Goal: Transaction & Acquisition: Book appointment/travel/reservation

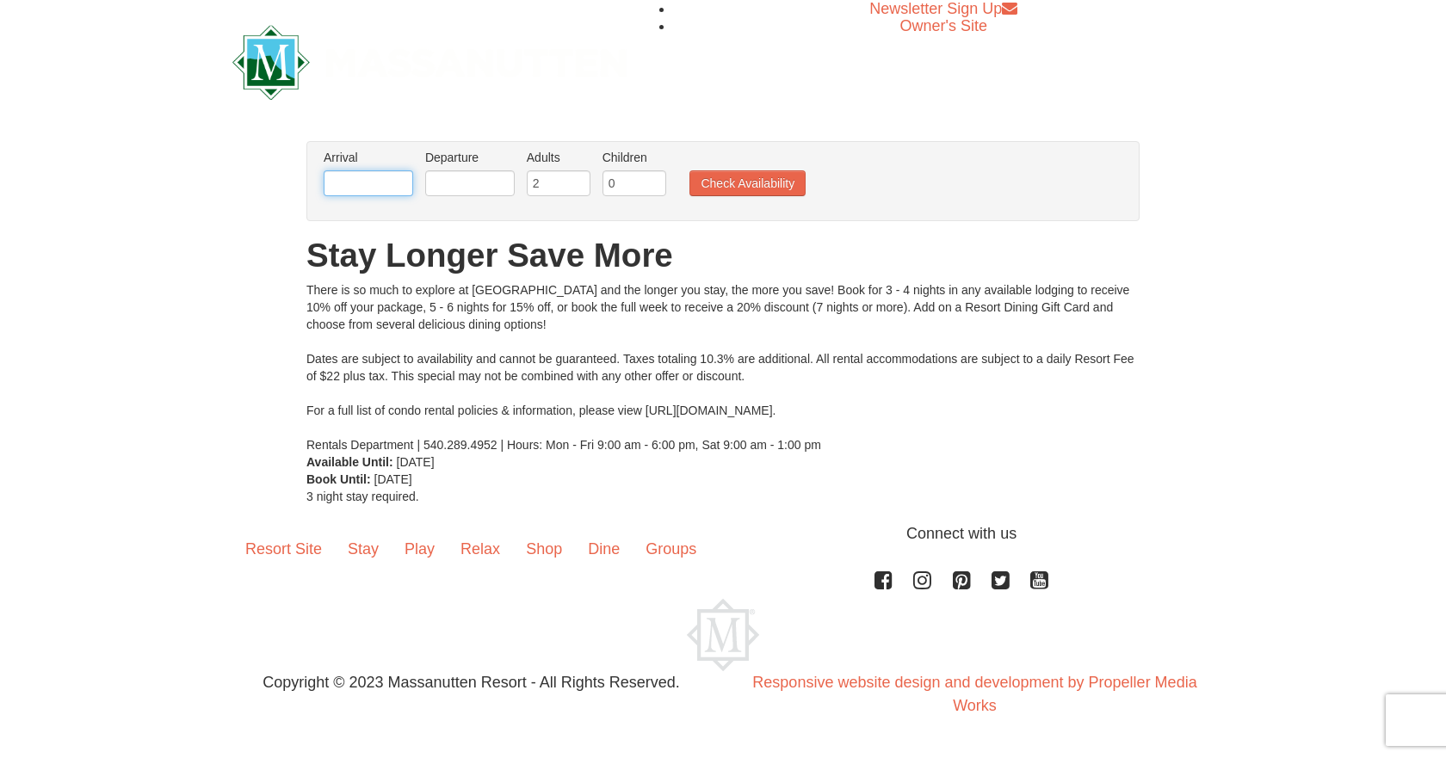
click at [381, 186] on input "text" at bounding box center [368, 183] width 89 height 26
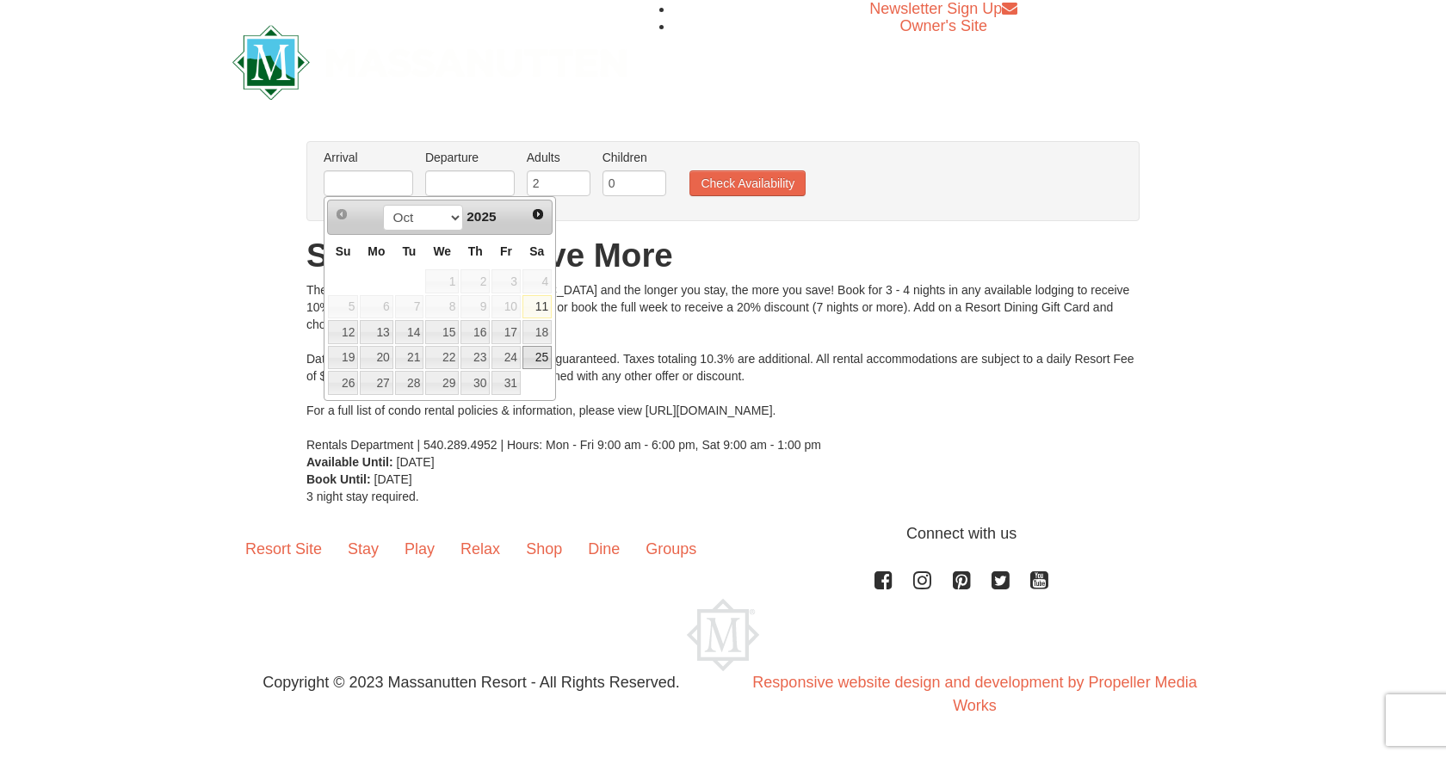
click at [538, 355] on link "25" at bounding box center [536, 358] width 29 height 24
type input "[DATE]"
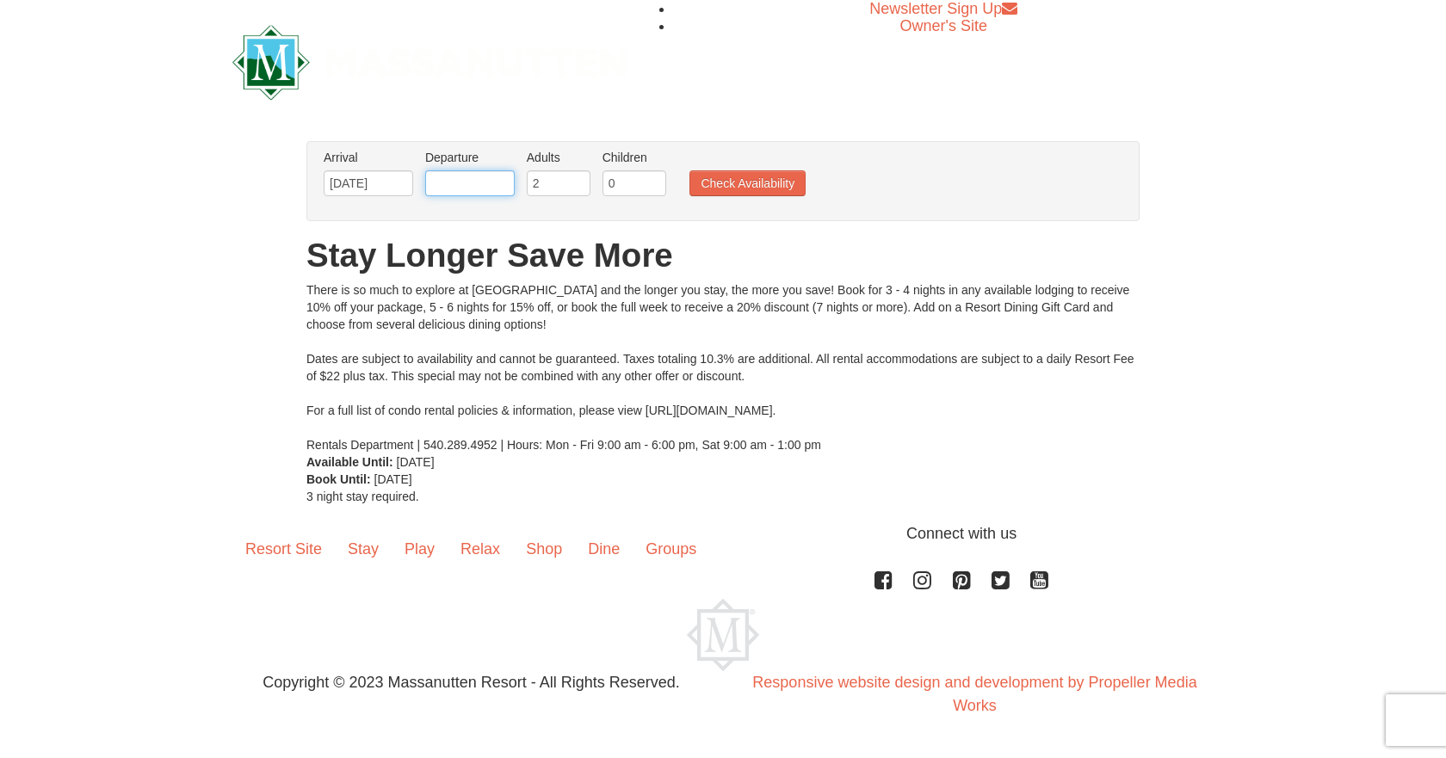
click at [452, 180] on input "text" at bounding box center [469, 183] width 89 height 26
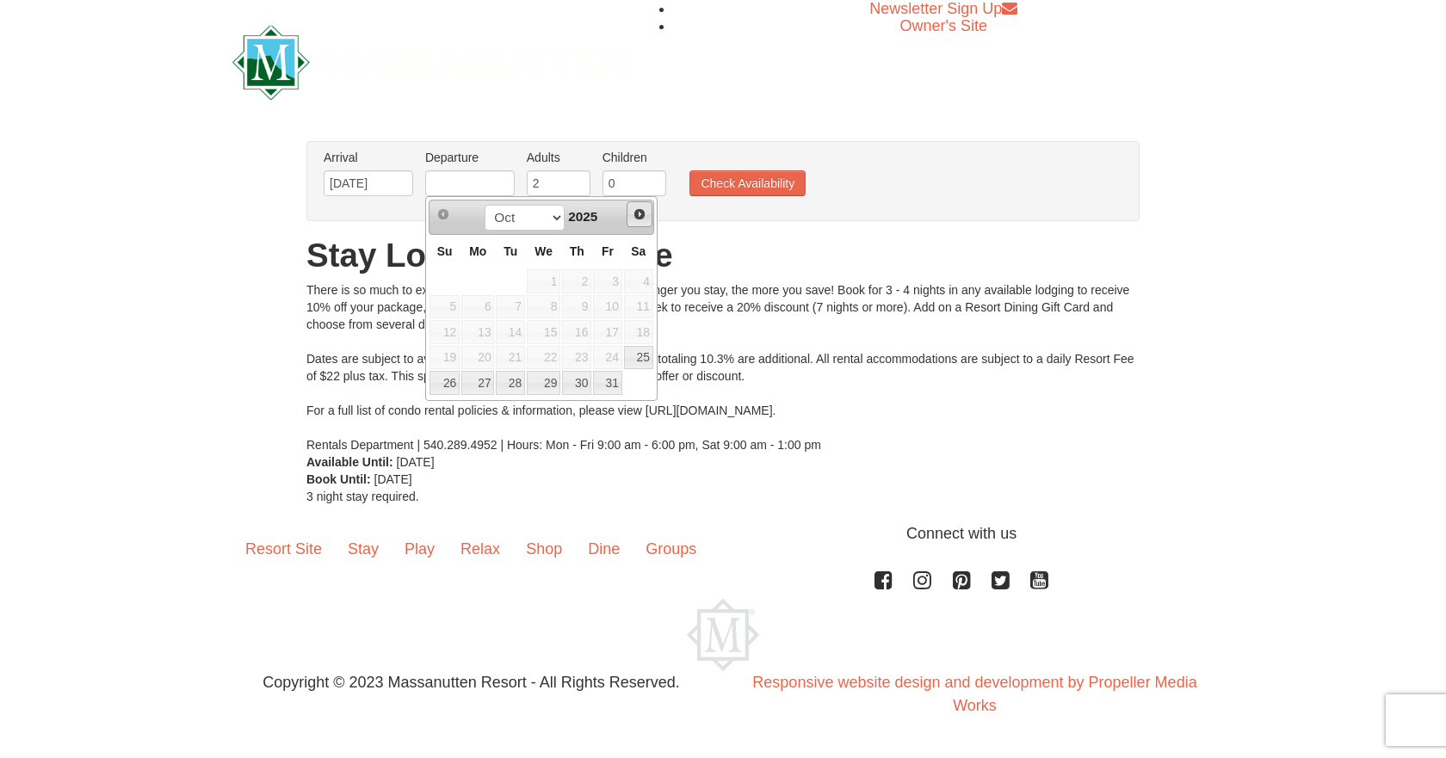
click at [635, 213] on span "Next" at bounding box center [639, 214] width 14 height 14
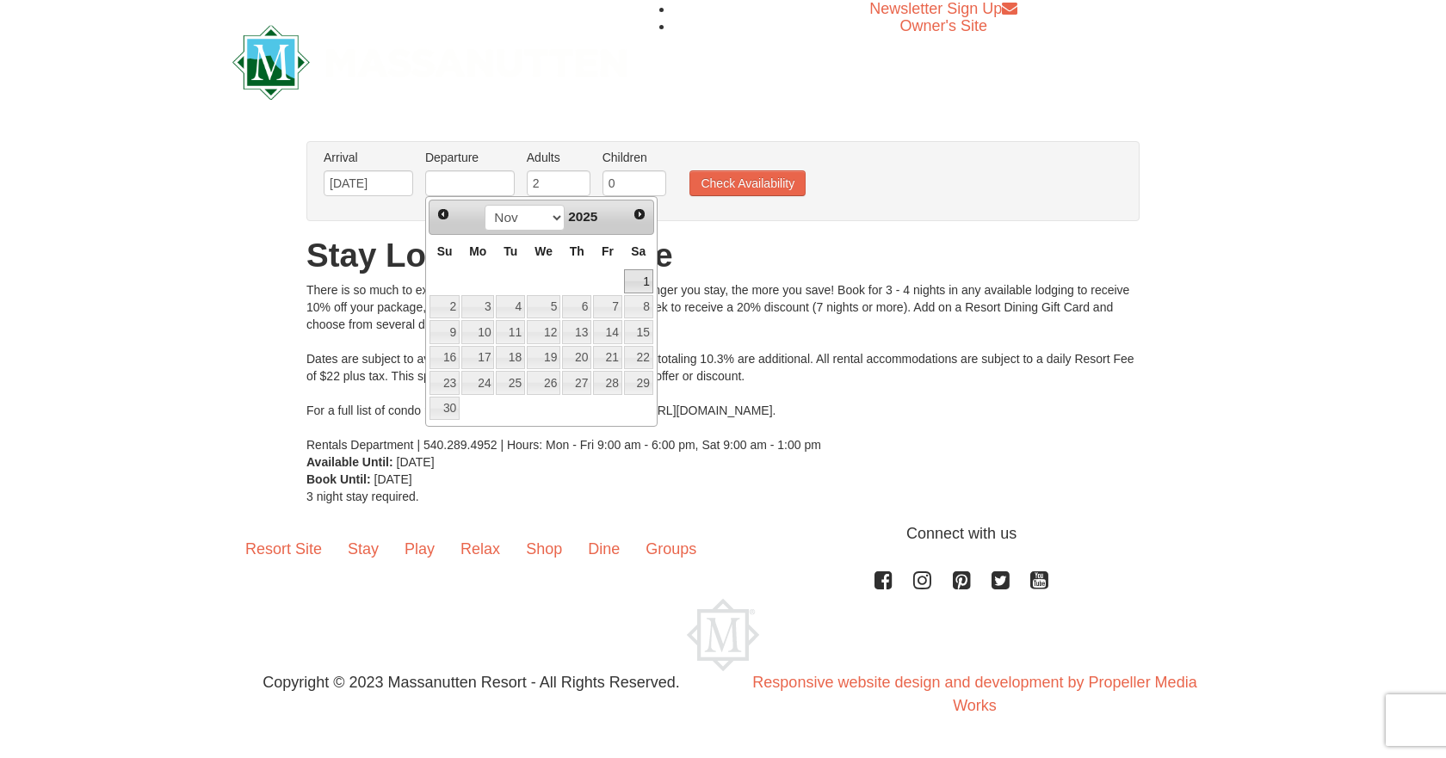
click at [639, 276] on link "1" at bounding box center [638, 281] width 29 height 24
type input "[DATE]"
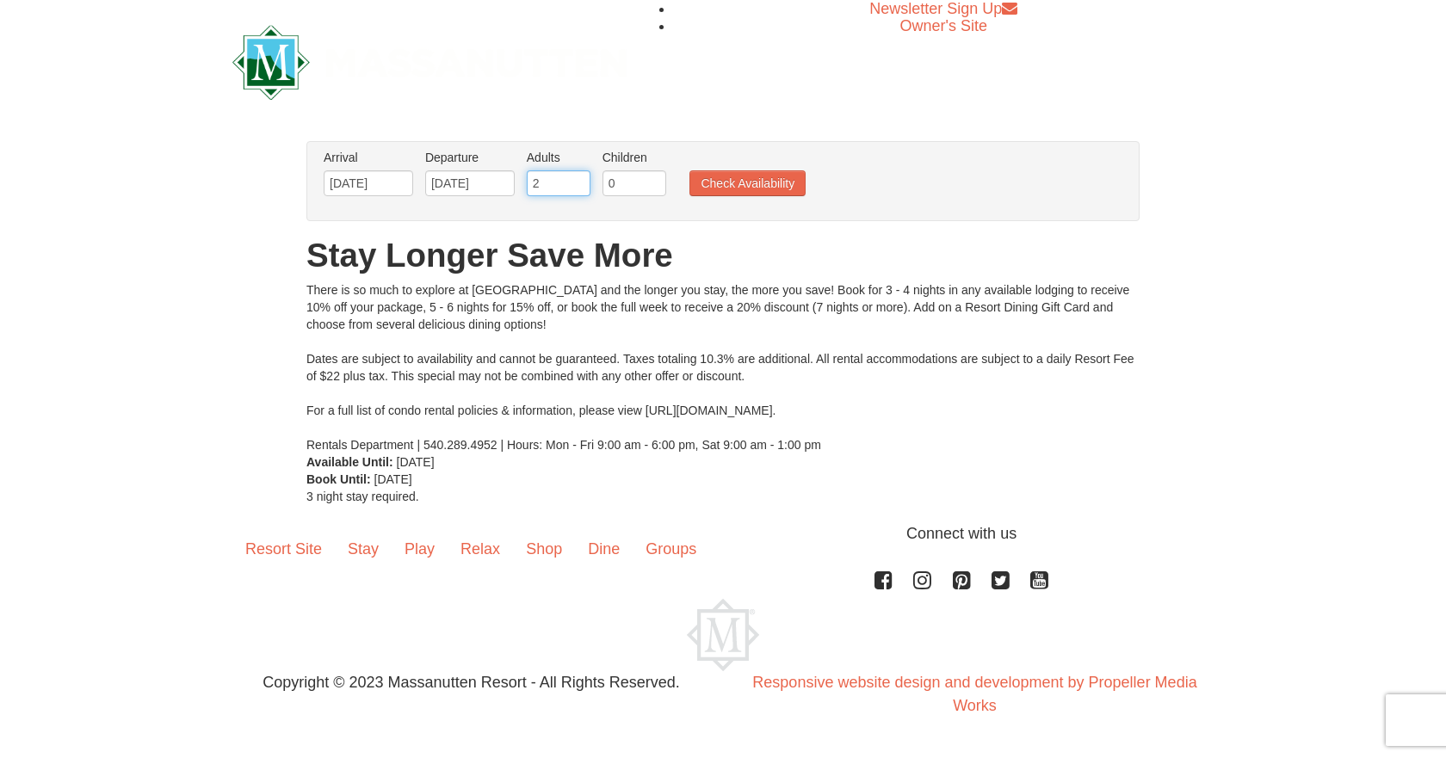
click at [554, 188] on input "2" at bounding box center [559, 183] width 64 height 26
click at [742, 182] on button "Check Availability" at bounding box center [747, 183] width 116 height 26
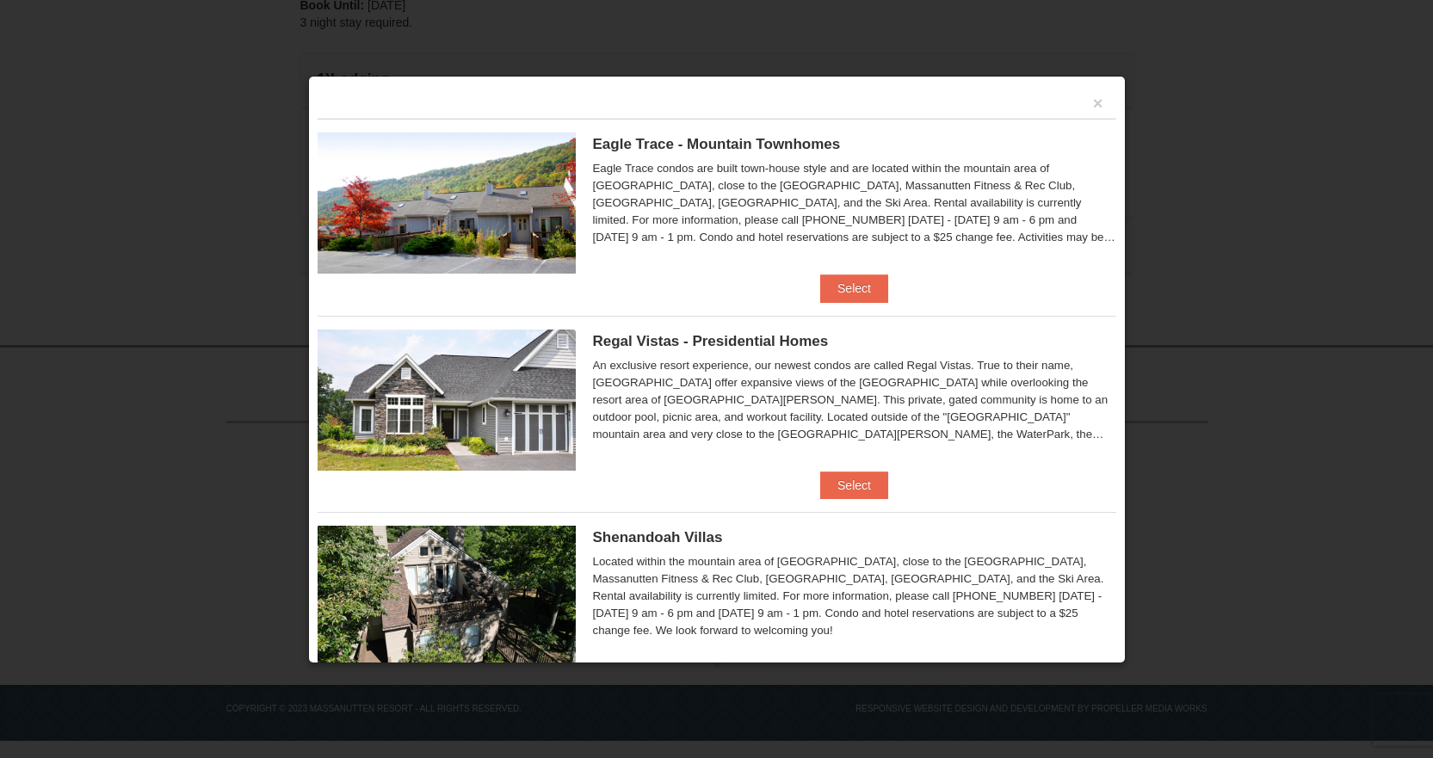
scroll to position [441, 0]
click at [861, 490] on button "Select" at bounding box center [854, 486] width 68 height 28
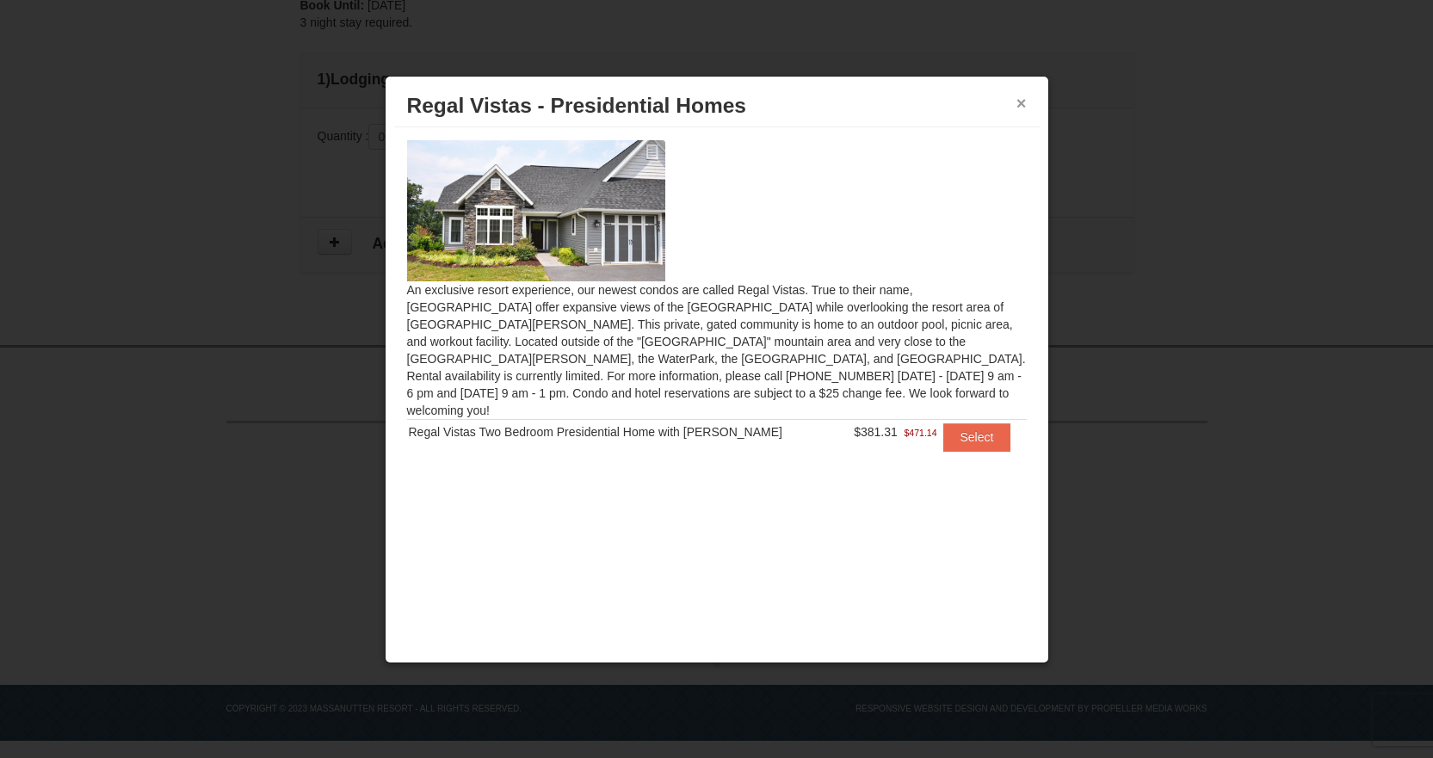
click at [1021, 102] on button "×" at bounding box center [1021, 103] width 10 height 17
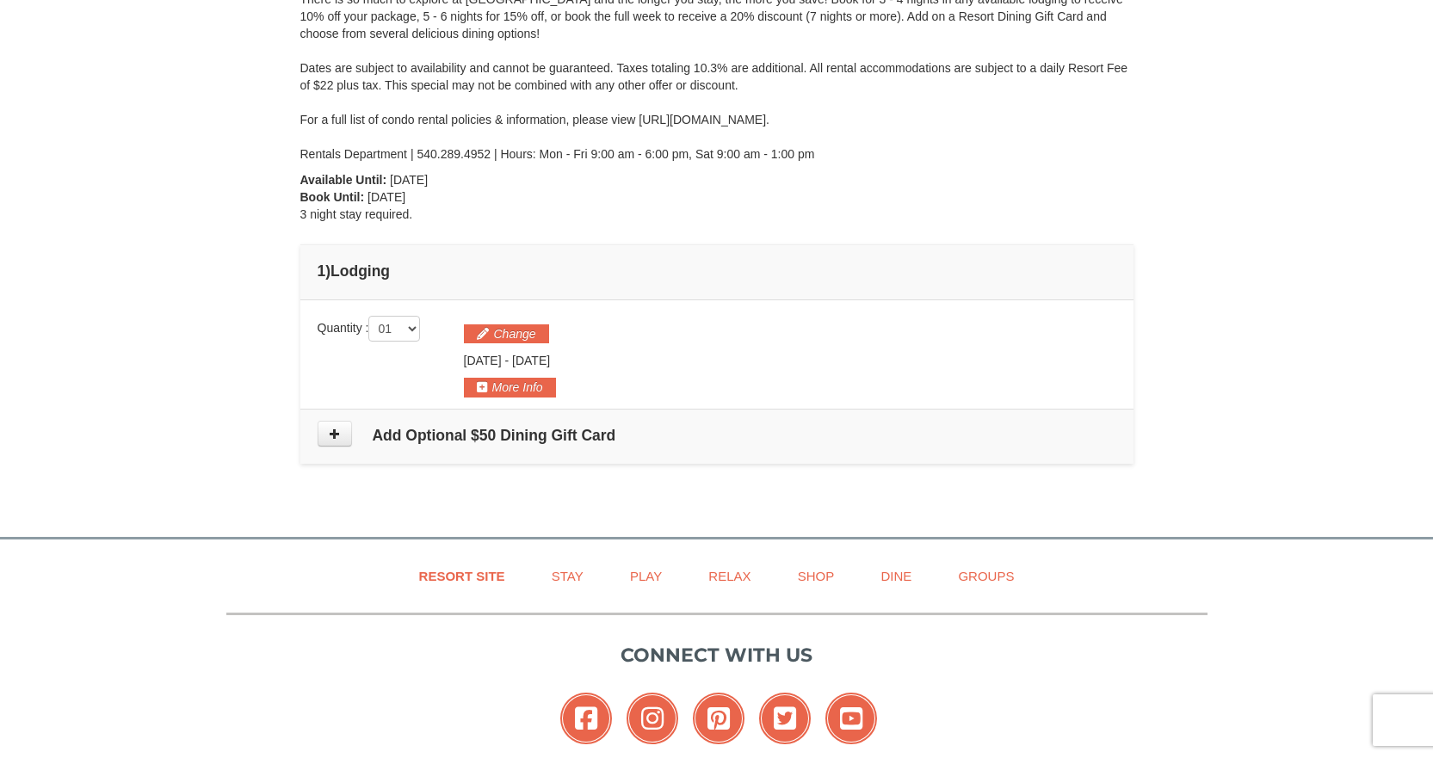
scroll to position [0, 0]
